Goal: Task Accomplishment & Management: Use online tool/utility

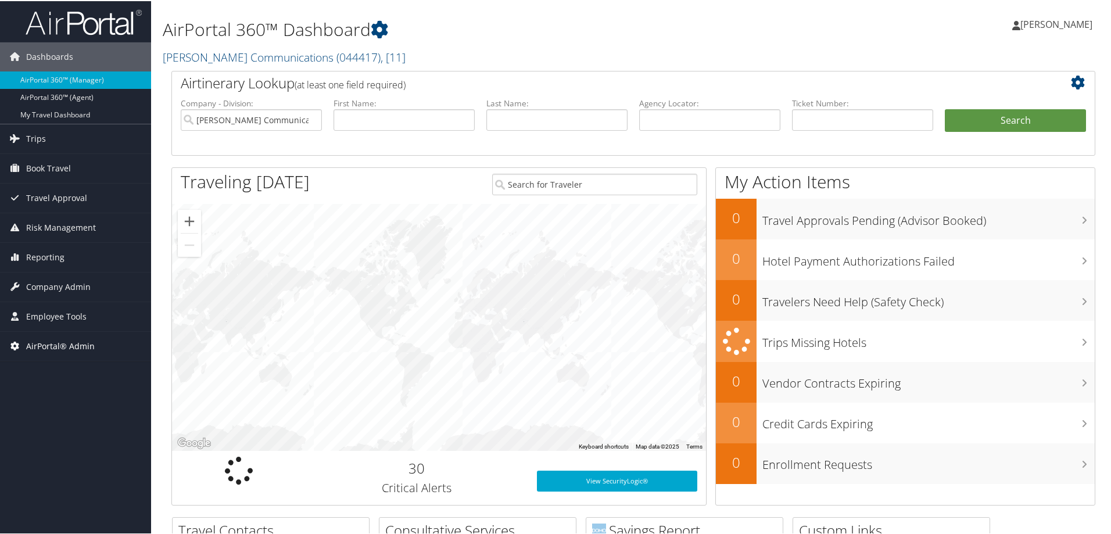
click at [78, 346] on span "AirPortal® Admin" at bounding box center [60, 345] width 69 height 29
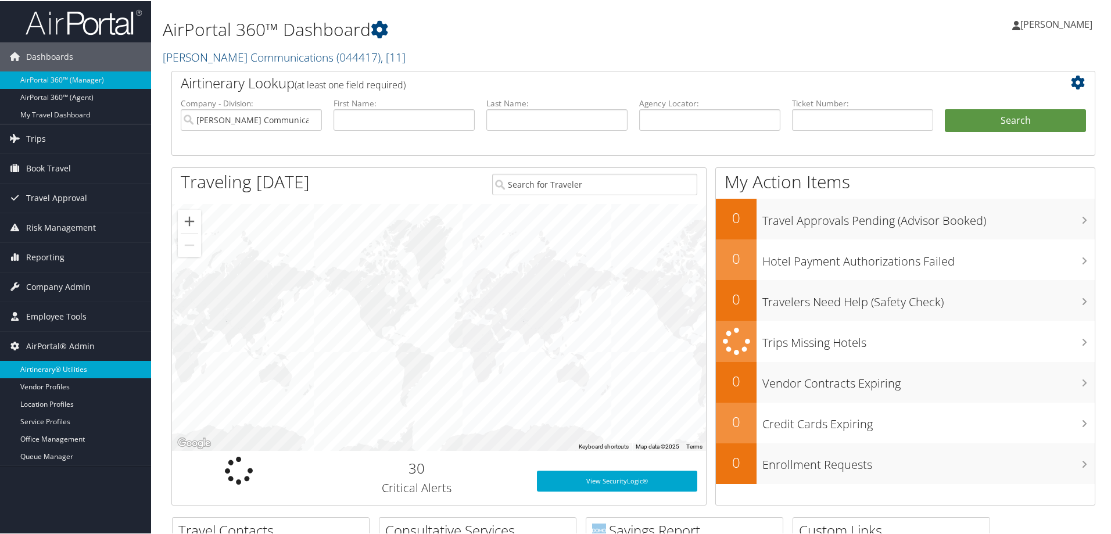
click at [72, 365] on link "Airtinerary® Utilities" at bounding box center [75, 368] width 151 height 17
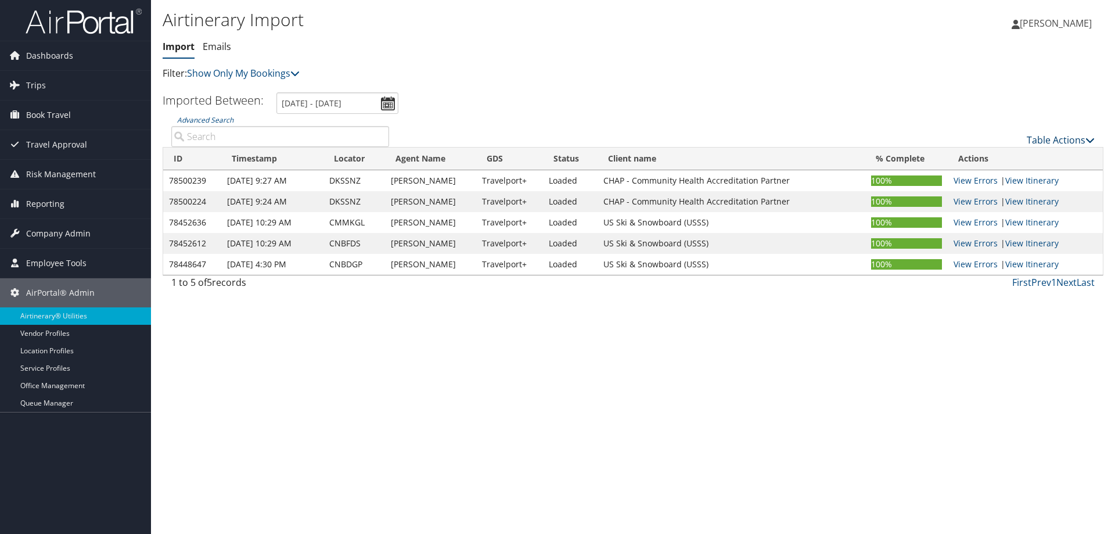
click at [1061, 140] on link "Table Actions" at bounding box center [1061, 140] width 68 height 13
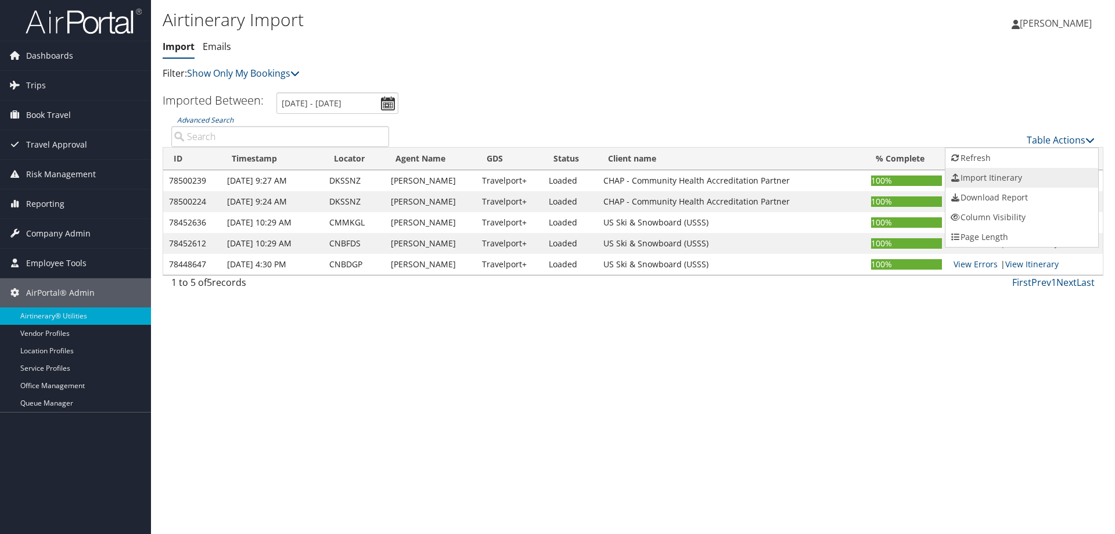
click at [988, 175] on link "Import Itinerary" at bounding box center [1022, 178] width 153 height 20
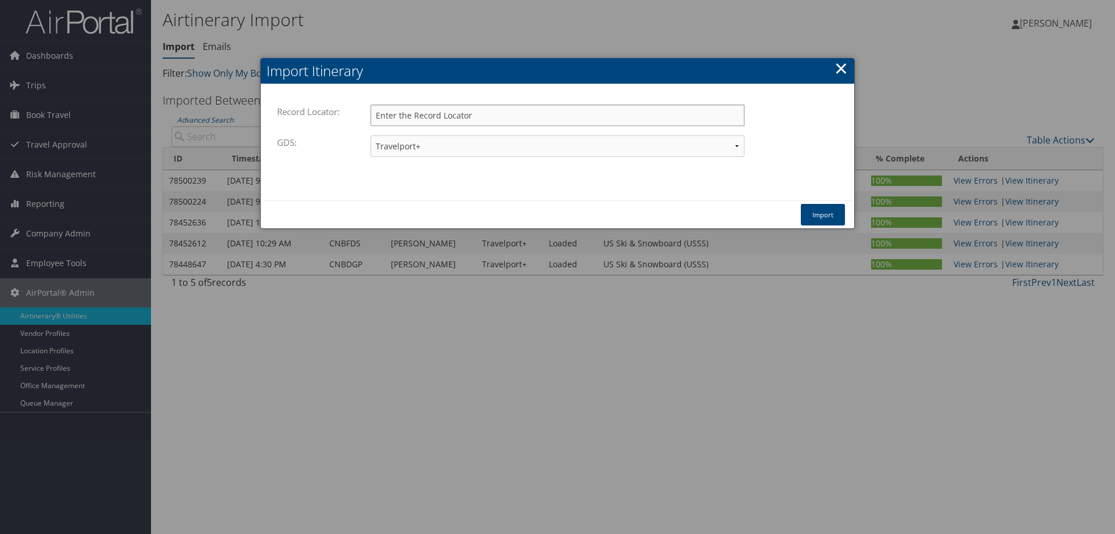
paste input "DLKBPN"
type input "DLKBPN"
click at [833, 212] on button "Import" at bounding box center [823, 214] width 44 height 21
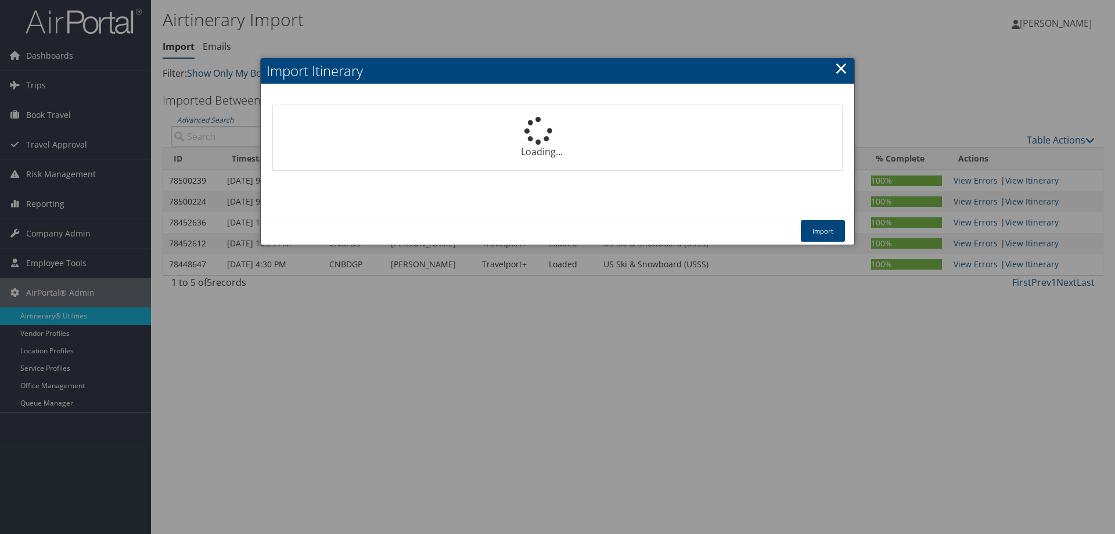
select select "1P"
